Goal: Task Accomplishment & Management: Manage account settings

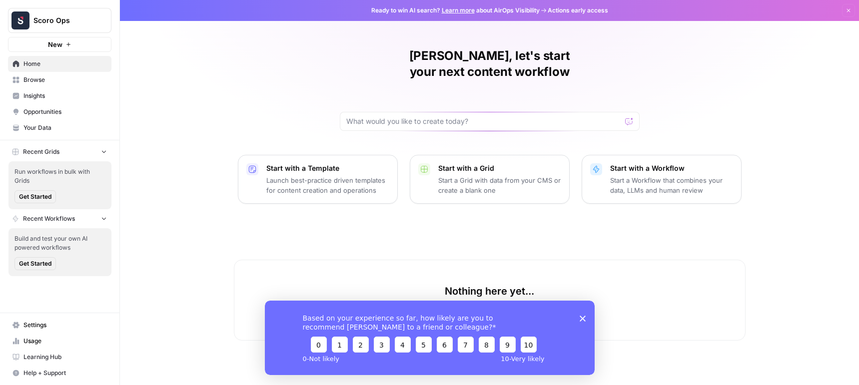
click at [63, 96] on span "Insights" at bounding box center [64, 95] width 83 height 9
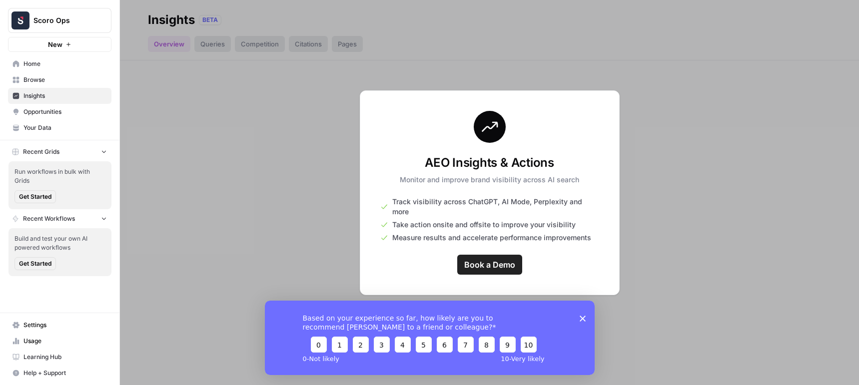
click at [580, 318] on icon "Close survey" at bounding box center [582, 318] width 6 height 6
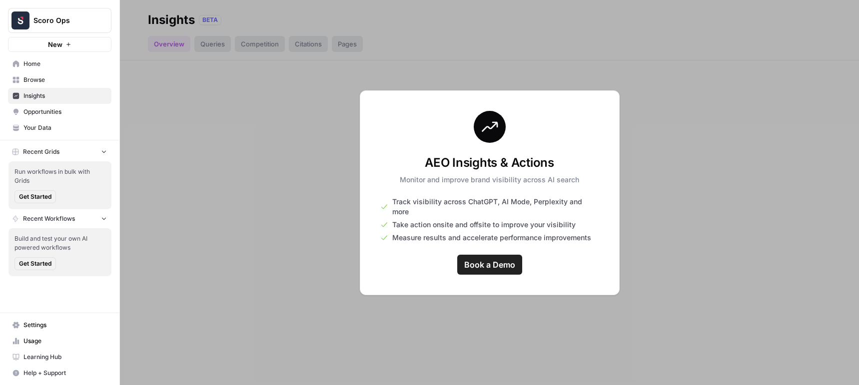
click at [42, 115] on span "Opportunities" at bounding box center [64, 111] width 83 height 9
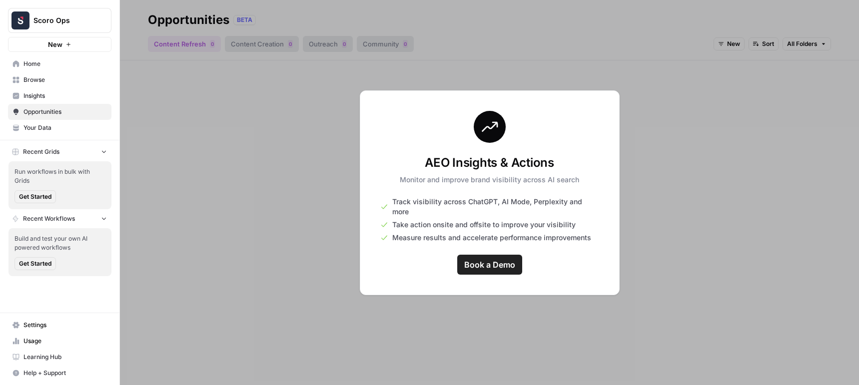
click at [45, 127] on span "Your Data" at bounding box center [64, 127] width 83 height 9
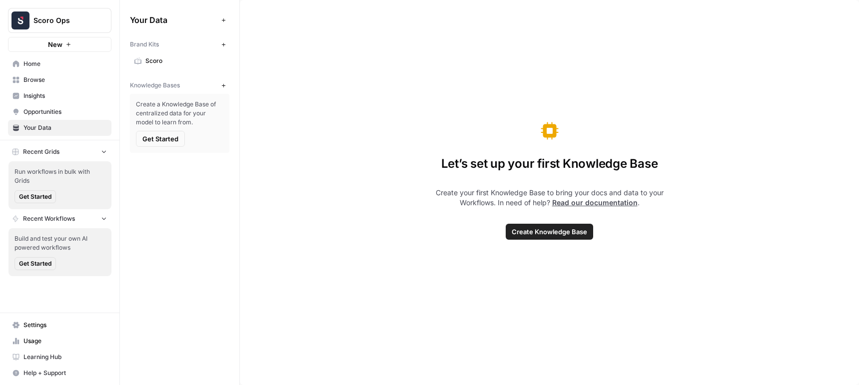
click at [48, 90] on link "Insights" at bounding box center [59, 96] width 103 height 16
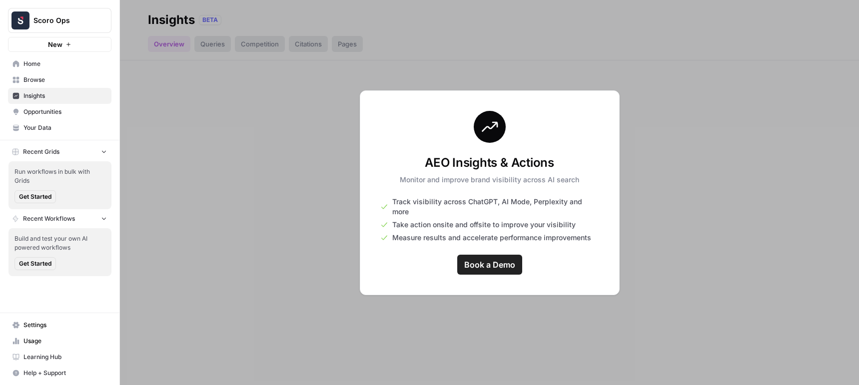
click at [47, 83] on span "Browse" at bounding box center [64, 79] width 83 height 9
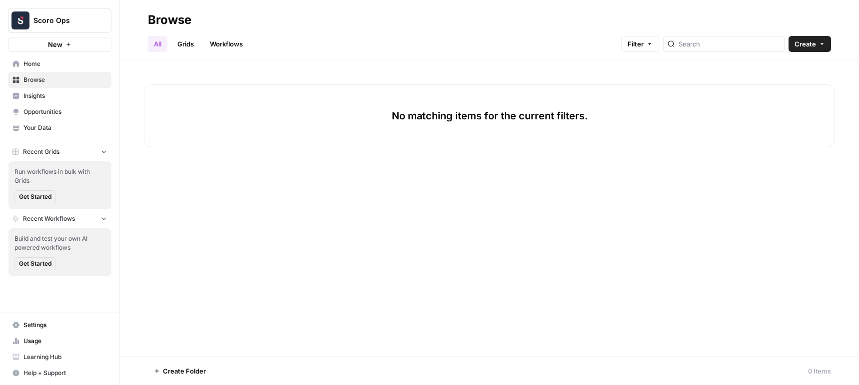
click at [49, 71] on link "Home" at bounding box center [59, 64] width 103 height 16
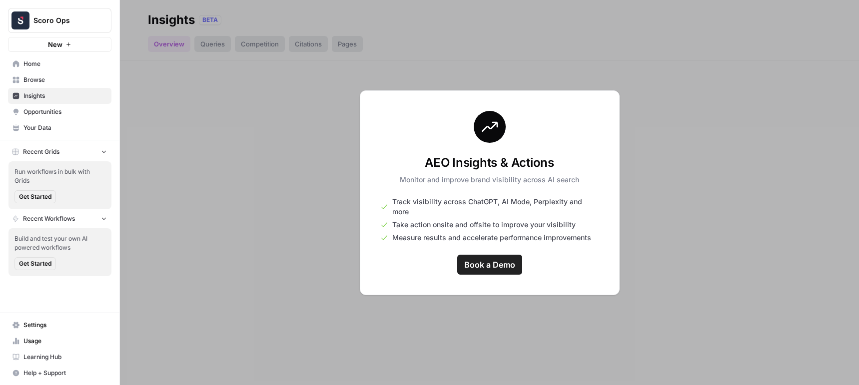
click at [51, 327] on span "Settings" at bounding box center [64, 325] width 83 height 9
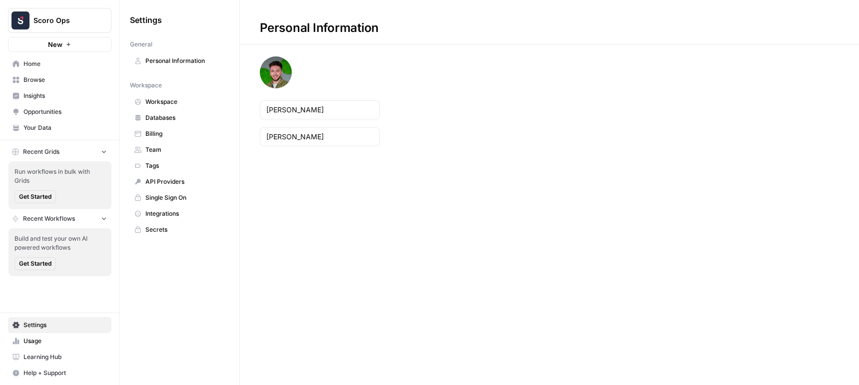
click at [68, 18] on span "Scoro Ops" at bounding box center [63, 20] width 60 height 10
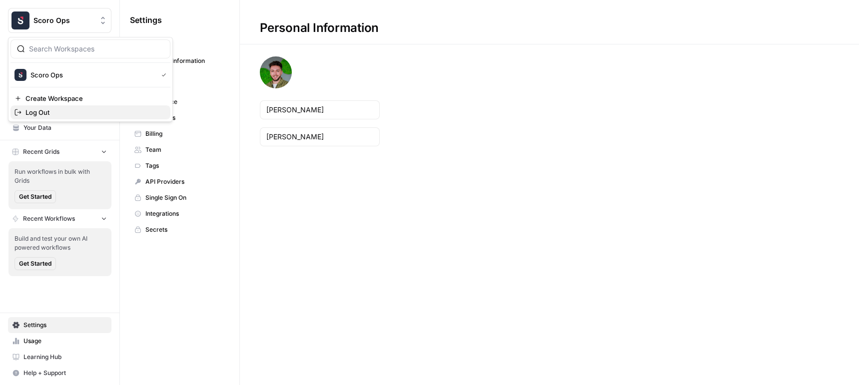
click at [48, 110] on span "Log Out" at bounding box center [93, 112] width 137 height 10
